Goal: Task Accomplishment & Management: Use online tool/utility

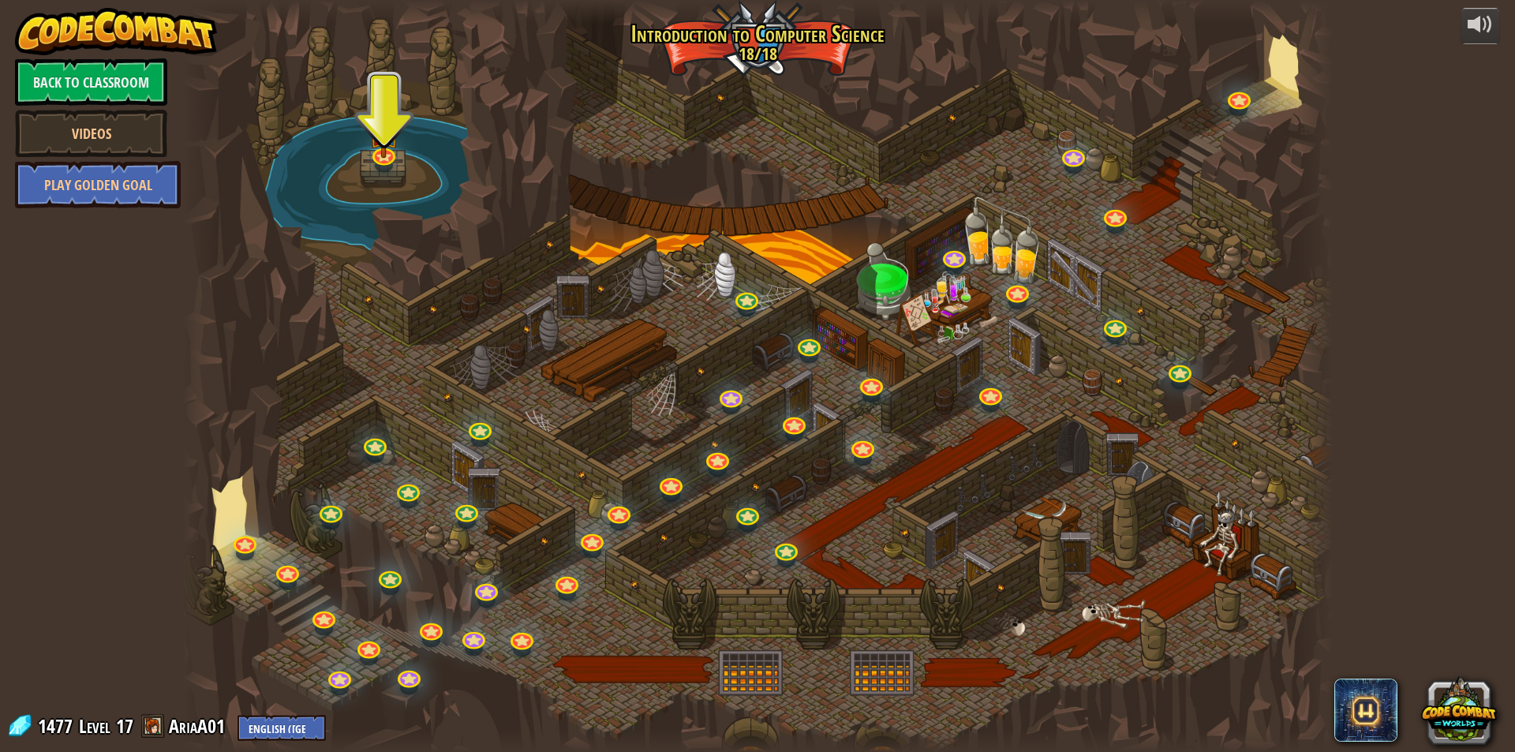
click at [375, 166] on div "25. Kithgard Gates Escape the Kithgard dungeons, and don't let the guardians ge…" at bounding box center [757, 376] width 1150 height 752
click at [382, 153] on img at bounding box center [383, 114] width 31 height 82
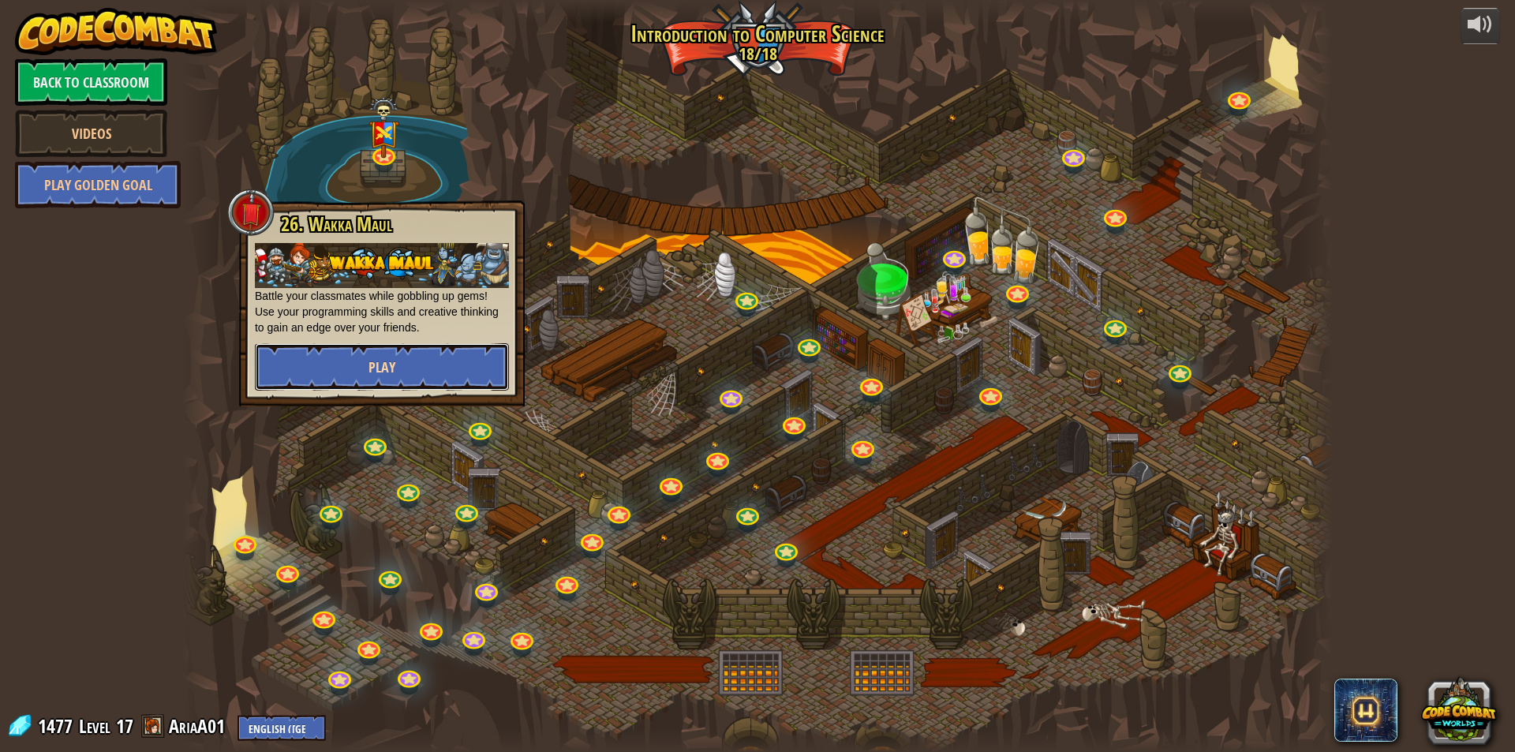
click at [417, 368] on button "Play" at bounding box center [382, 366] width 254 height 47
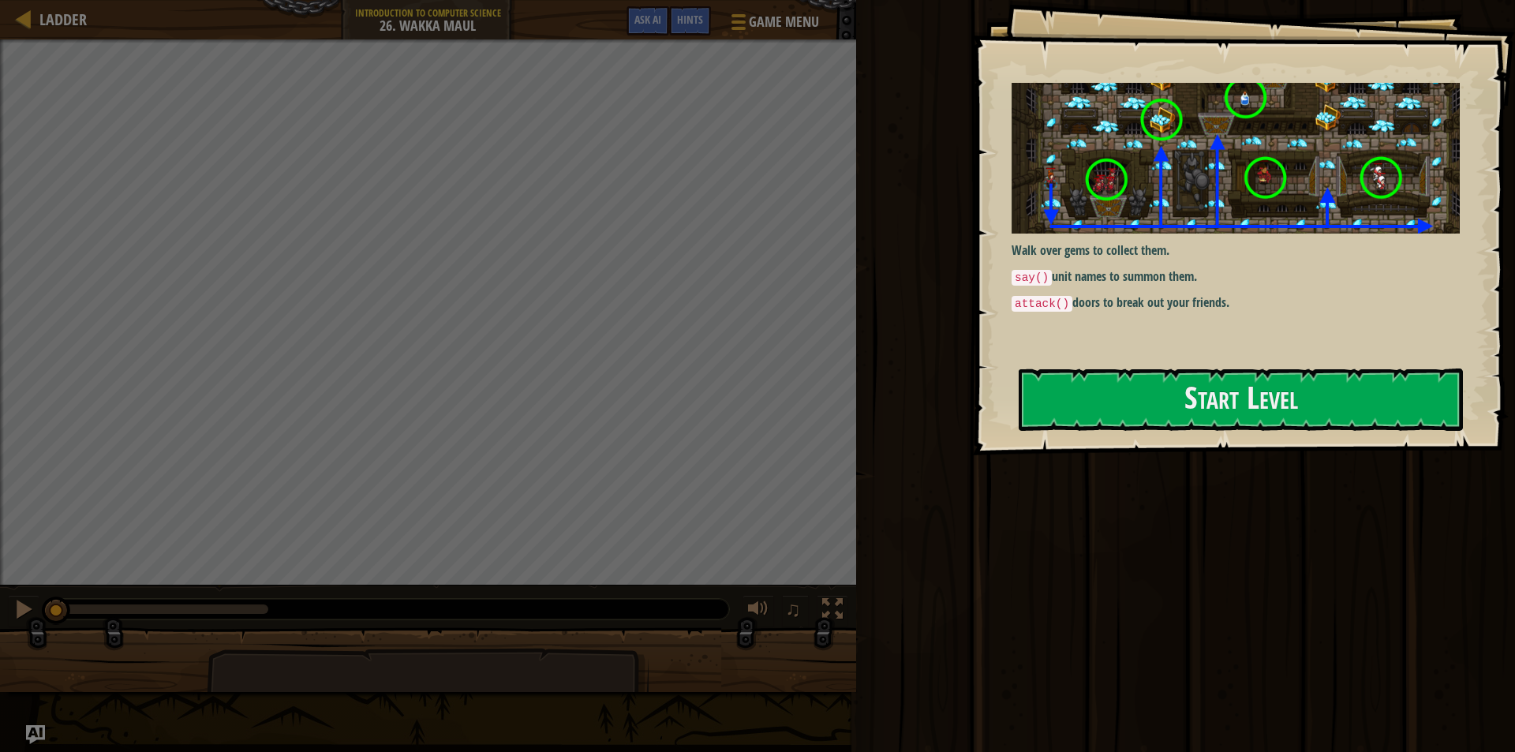
click at [1341, 441] on div "Goals Walk over gems to collect them. say() unit names to summon them. attack()…" at bounding box center [1243, 227] width 543 height 455
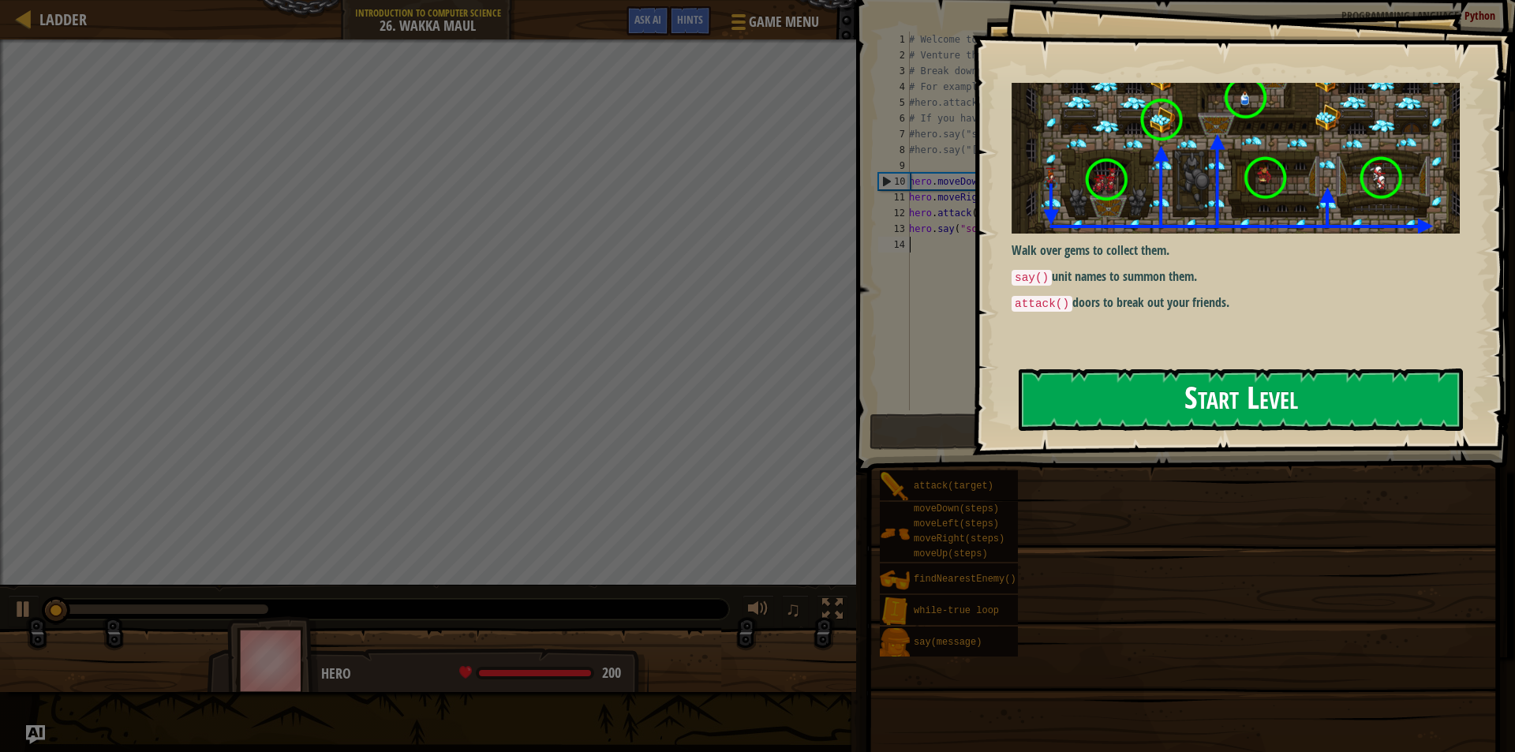
click at [1320, 426] on button "Start Level" at bounding box center [1240, 399] width 444 height 62
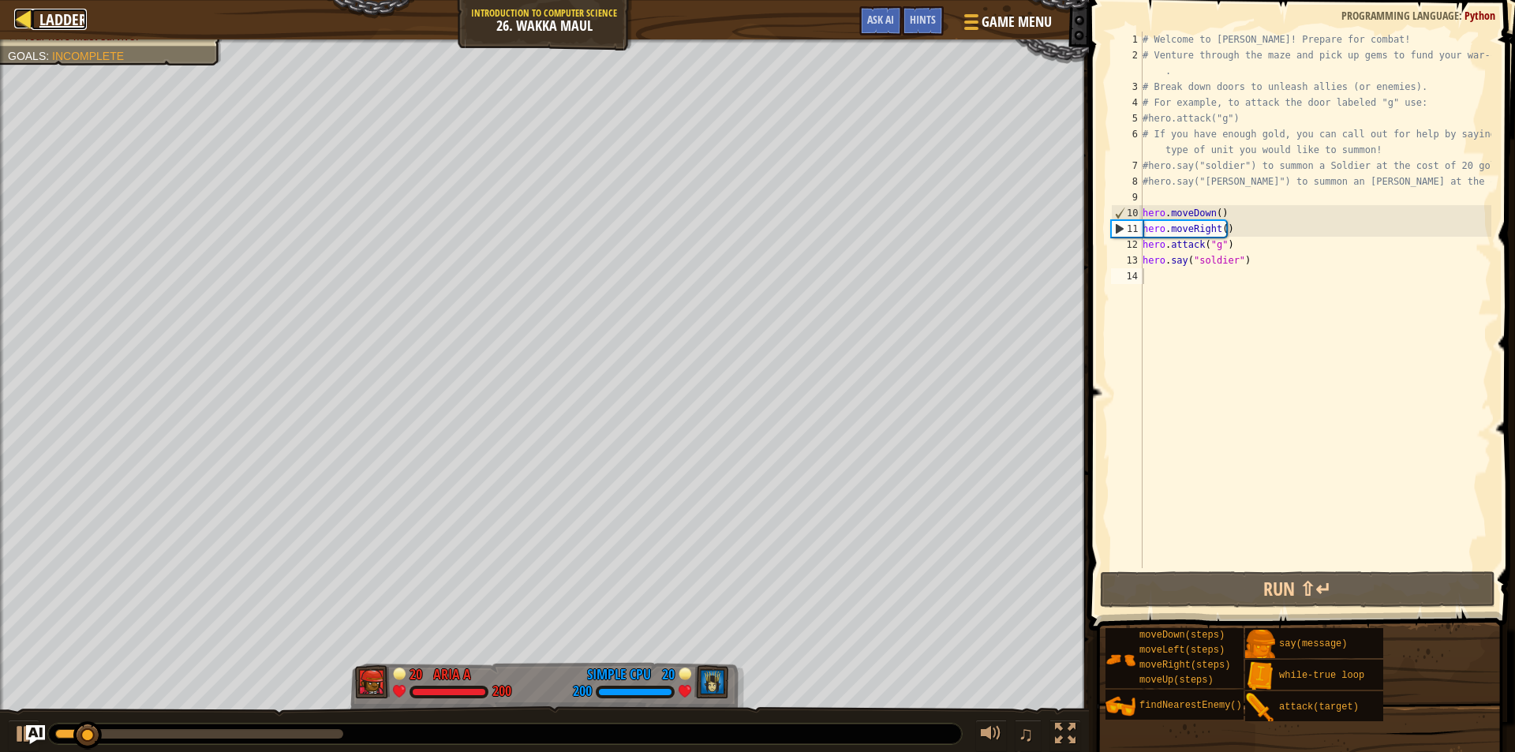
click at [31, 22] on div at bounding box center [24, 19] width 20 height 20
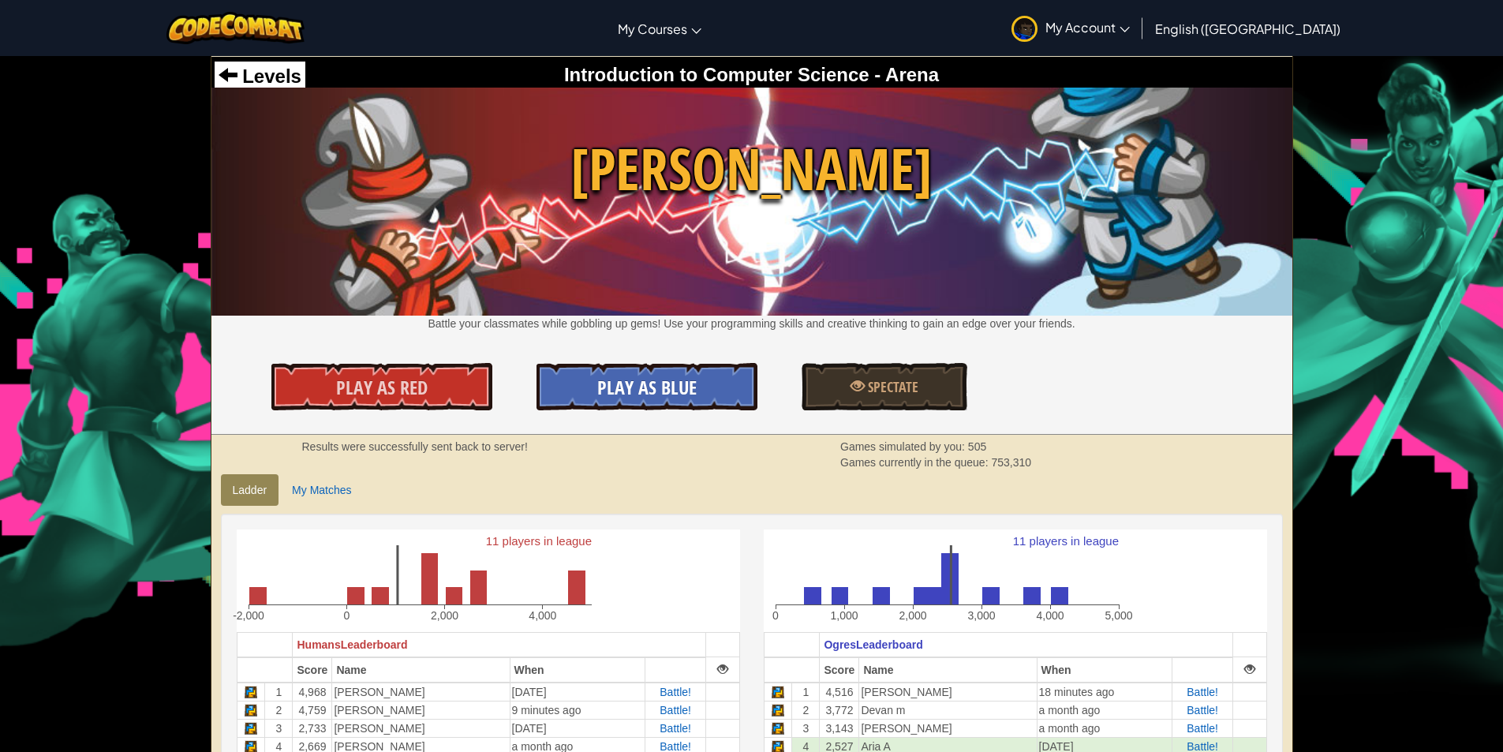
click at [632, 394] on span "Play As Blue" at bounding box center [646, 387] width 99 height 25
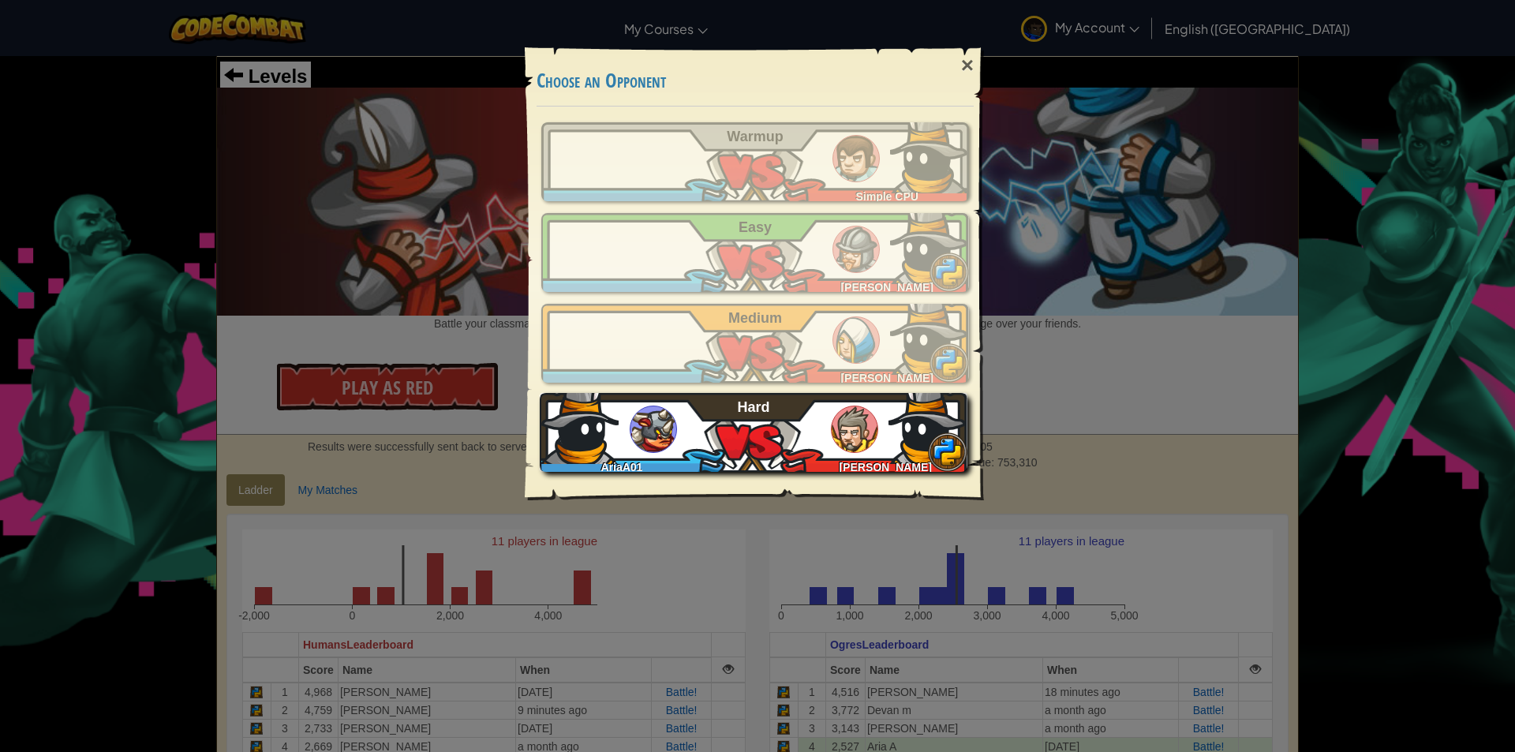
click at [769, 435] on div "AriaA01 [PERSON_NAME]" at bounding box center [754, 432] width 428 height 79
